Goal: Task Accomplishment & Management: Manage account settings

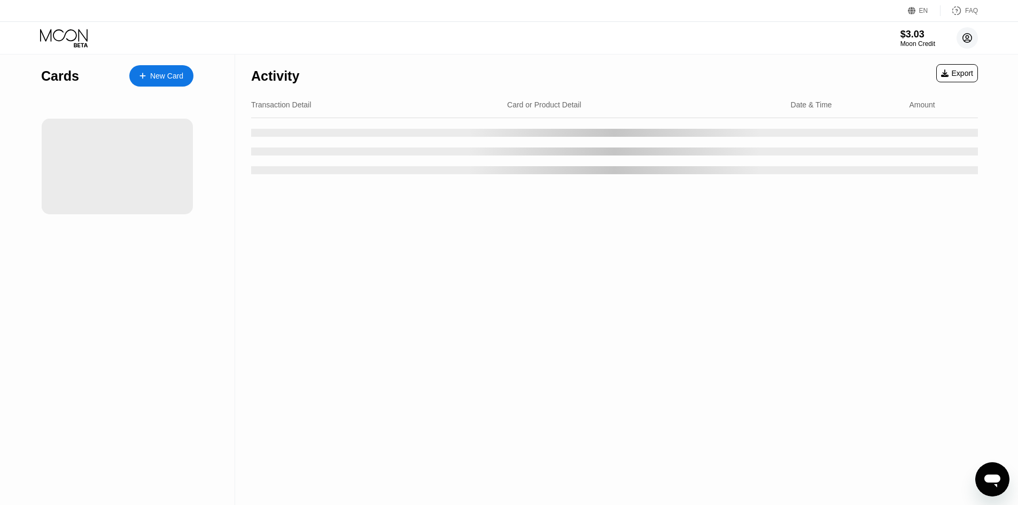
click at [964, 32] on circle at bounding box center [967, 37] width 21 height 21
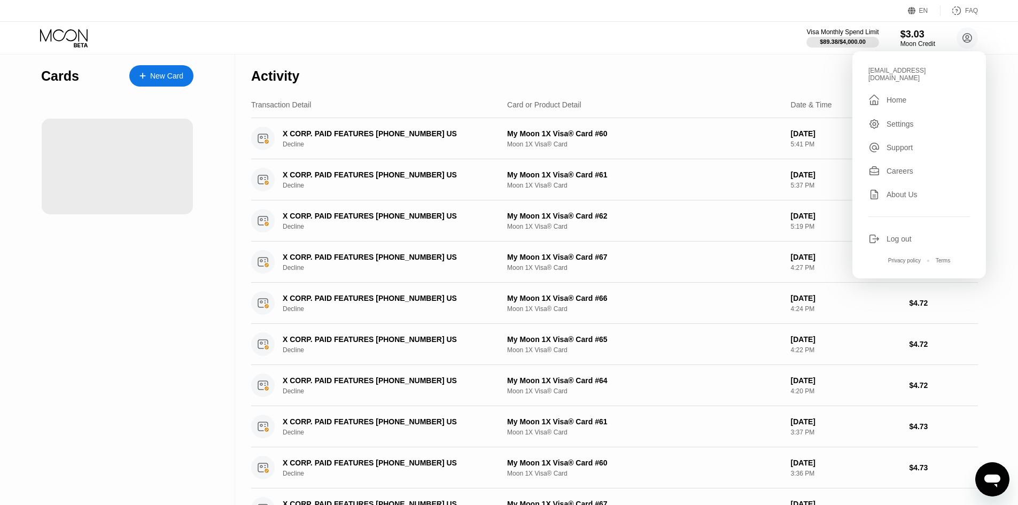
click at [892, 226] on div "wandaglover1973@agloymail.com  Home Settings Support Careers About Us Log out …" at bounding box center [920, 164] width 134 height 227
click at [894, 235] on div "Log out" at bounding box center [899, 239] width 25 height 9
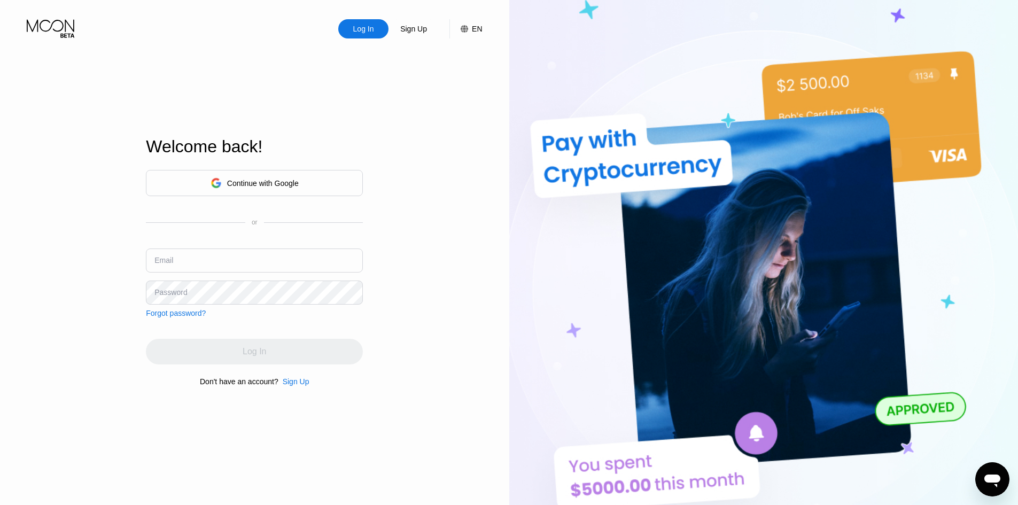
click at [232, 269] on input "text" at bounding box center [254, 261] width 217 height 24
paste input "[EMAIL_ADDRESS][DOMAIN_NAME]"
type input "[EMAIL_ADDRESS][DOMAIN_NAME]"
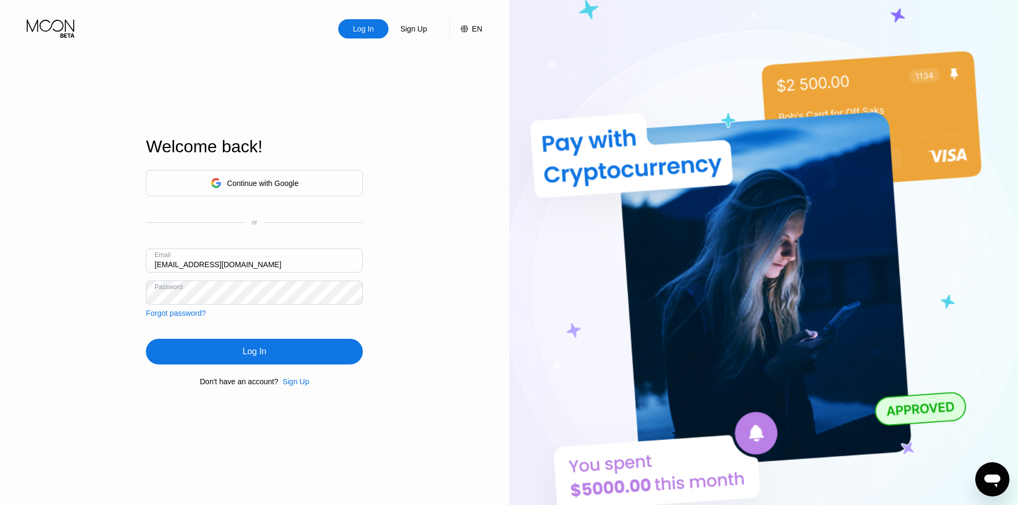
click at [342, 360] on div "Log In" at bounding box center [254, 352] width 217 height 26
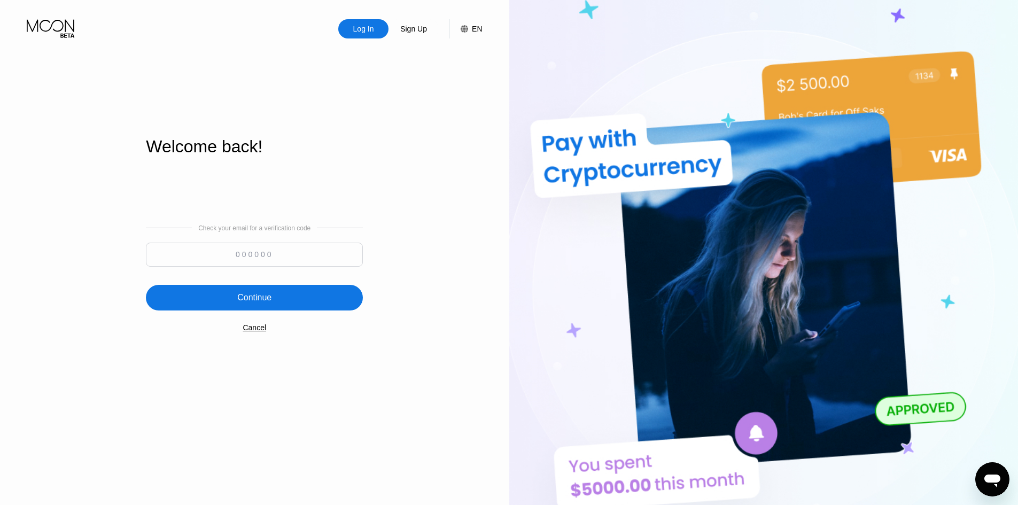
click at [261, 265] on input at bounding box center [254, 255] width 217 height 24
paste input "979476"
type input "979476"
click at [251, 291] on div "Continue" at bounding box center [254, 298] width 217 height 26
